Goal: Find specific page/section: Find specific page/section

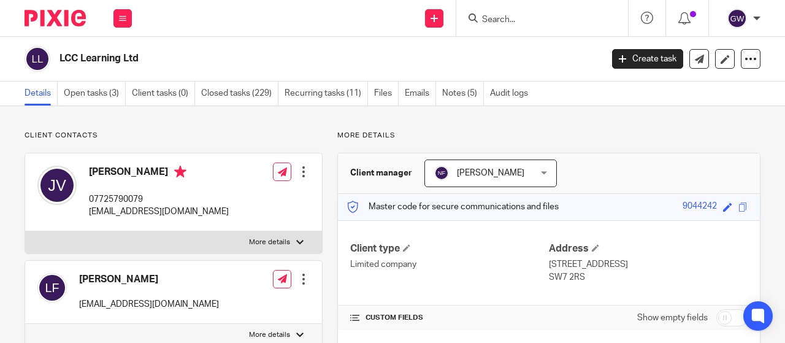
click at [498, 15] on input "Search" at bounding box center [536, 20] width 110 height 11
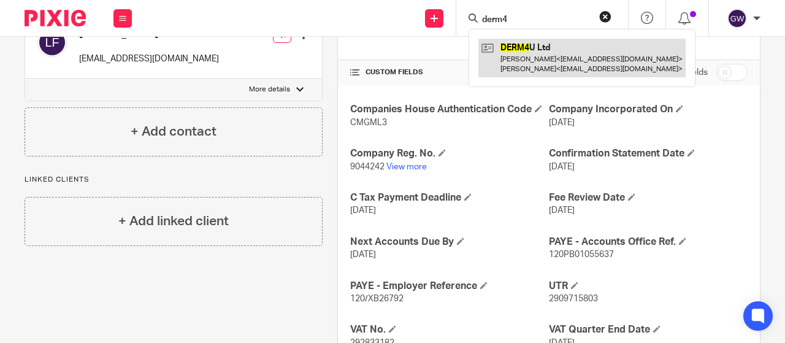
type input "derm4"
click at [515, 52] on link at bounding box center [582, 58] width 207 height 38
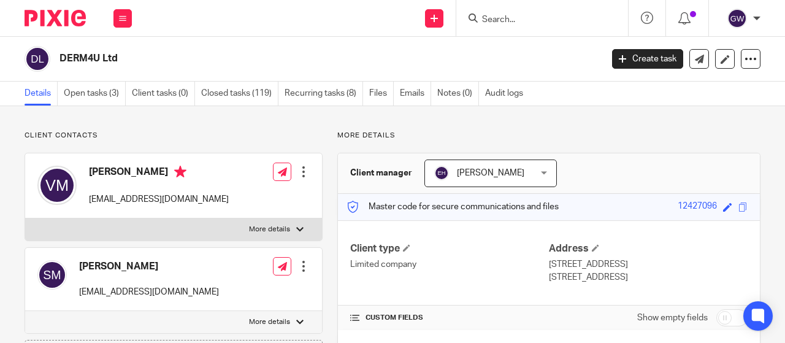
scroll to position [245, 0]
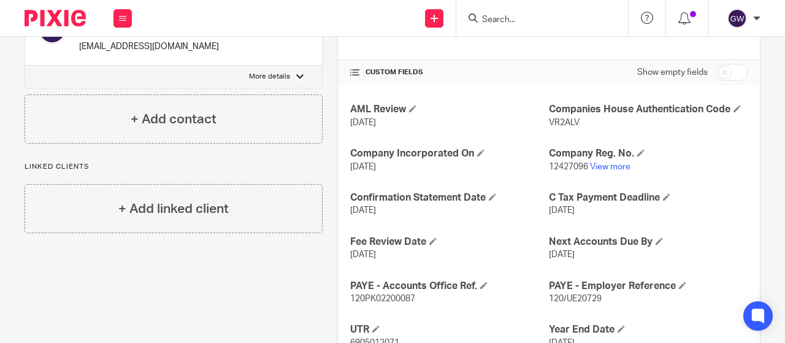
click at [553, 118] on span "VR2ALV" at bounding box center [564, 122] width 31 height 9
copy span "VR2ALV"
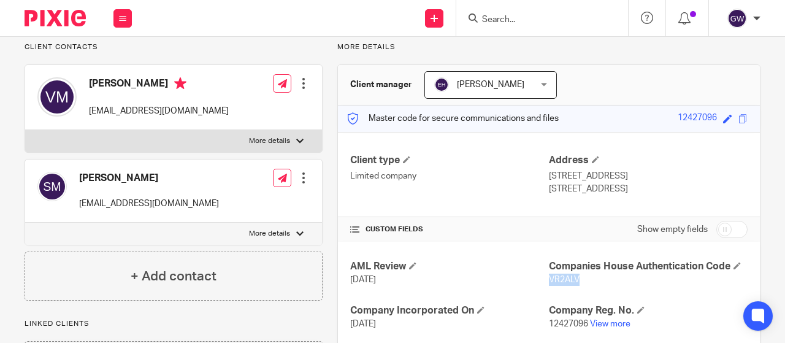
scroll to position [0, 0]
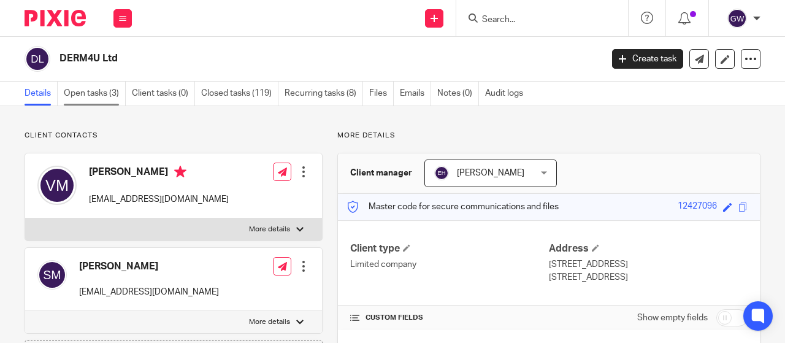
click at [116, 97] on link "Open tasks (3)" at bounding box center [95, 94] width 62 height 24
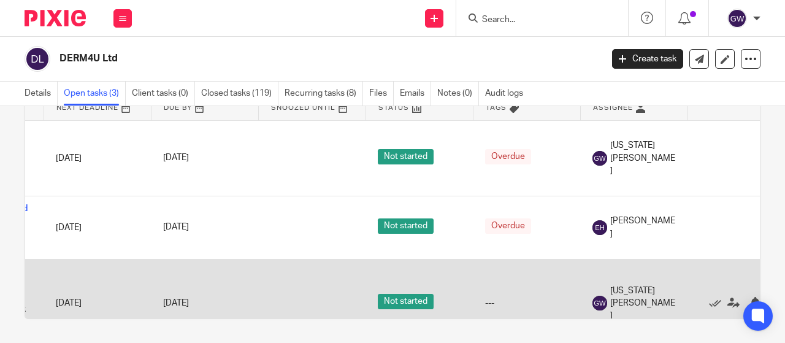
scroll to position [0, 123]
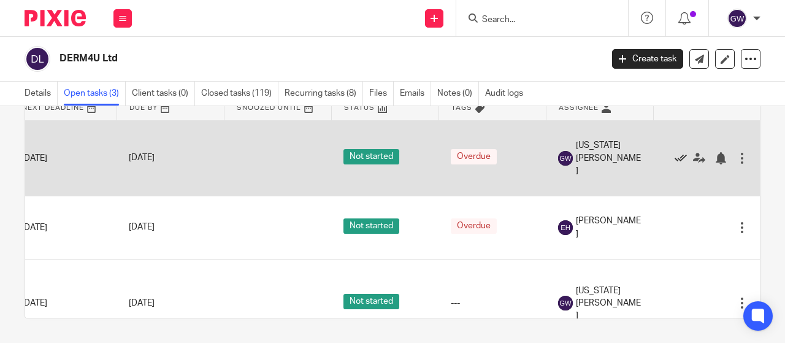
click at [686, 156] on icon at bounding box center [681, 158] width 12 height 12
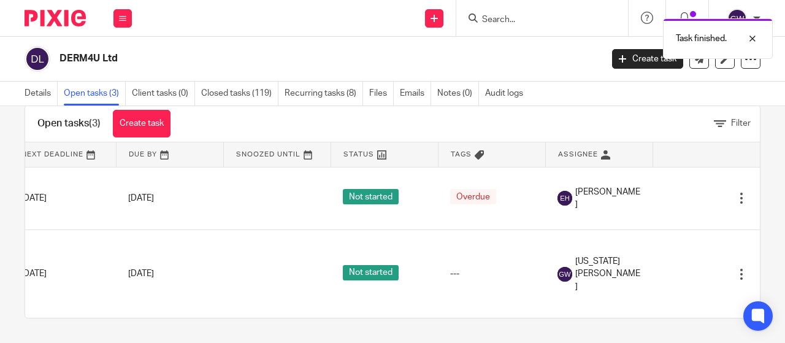
scroll to position [0, 142]
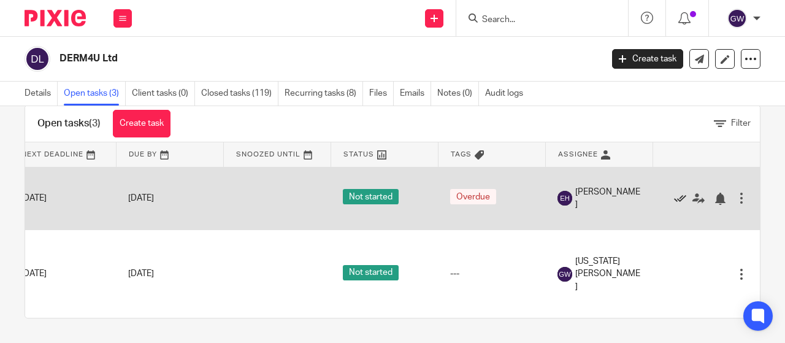
click at [674, 193] on icon at bounding box center [680, 199] width 12 height 12
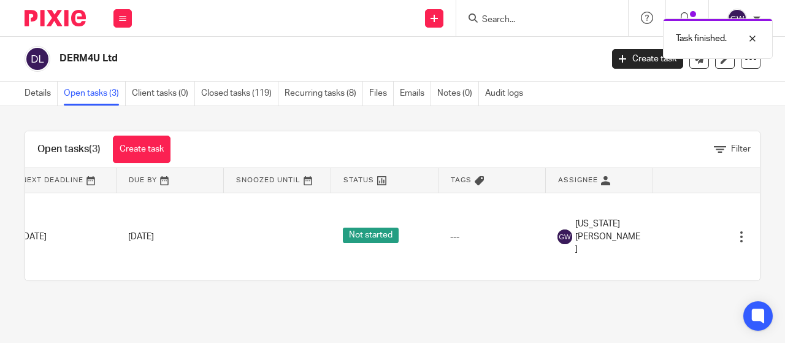
scroll to position [0, 0]
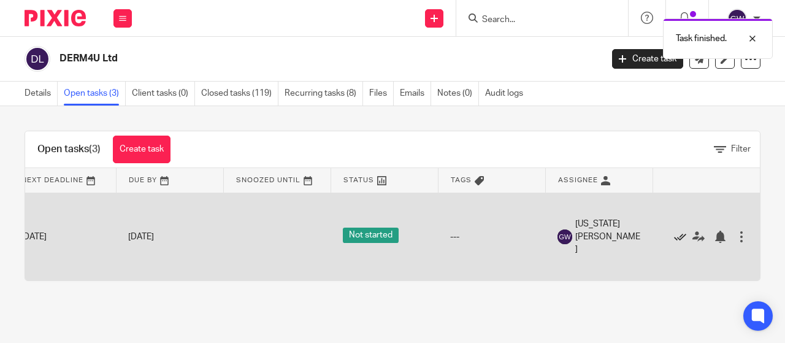
click at [674, 238] on icon at bounding box center [680, 237] width 12 height 12
